Goal: Task Accomplishment & Management: Complete application form

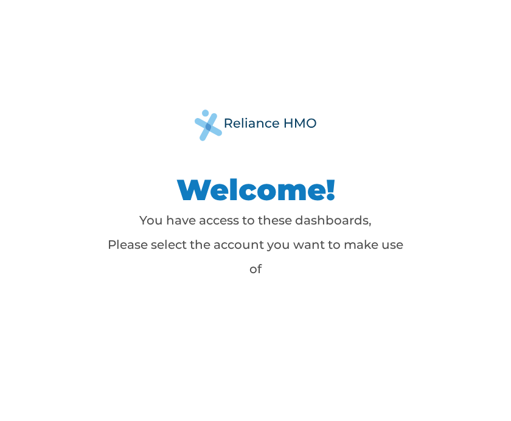
click at [265, 271] on p "You have access to these dashboards, Please select the account you want to make…" at bounding box center [255, 244] width 304 height 73
click at [354, 274] on p "You have access to these dashboards, Please select the account you want to make…" at bounding box center [255, 244] width 304 height 73
click at [353, 273] on p "You have access to these dashboards, Please select the account you want to make…" at bounding box center [255, 244] width 304 height 73
click at [322, 316] on div "Welcome! You have access to these dashboards, Please select the account you wan…" at bounding box center [255, 210] width 511 height 421
